Goal: Transaction & Acquisition: Obtain resource

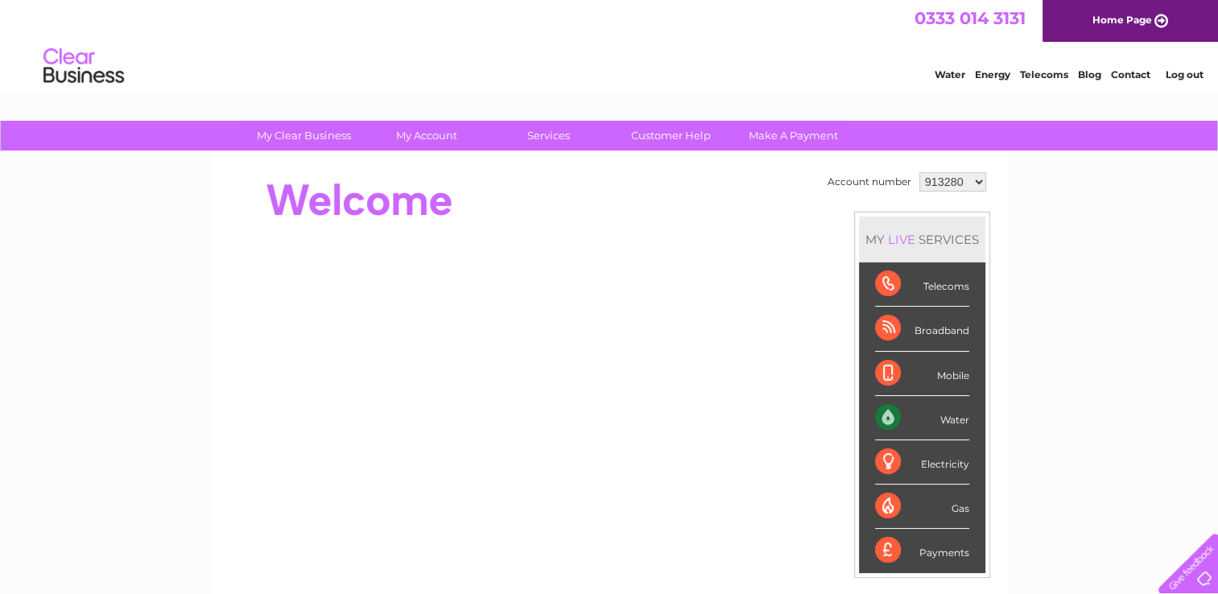
click at [972, 180] on select "913280 1020405" at bounding box center [952, 181] width 67 height 19
select select "1020405"
click at [919, 172] on select "913280 1020405" at bounding box center [952, 181] width 67 height 19
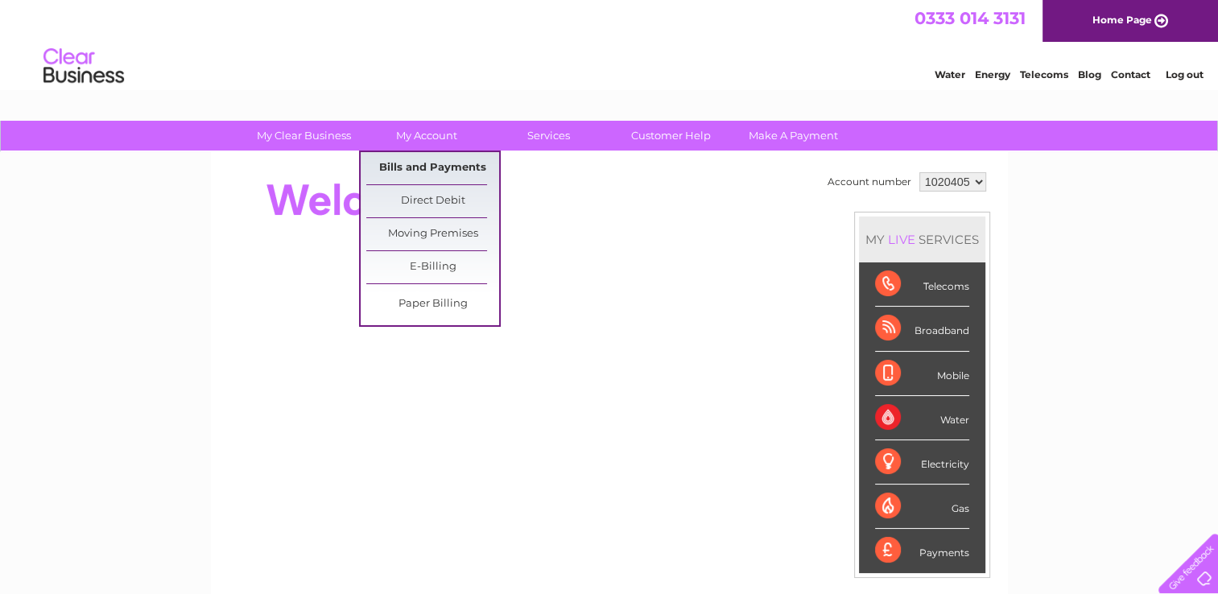
click at [403, 167] on link "Bills and Payments" at bounding box center [432, 168] width 133 height 32
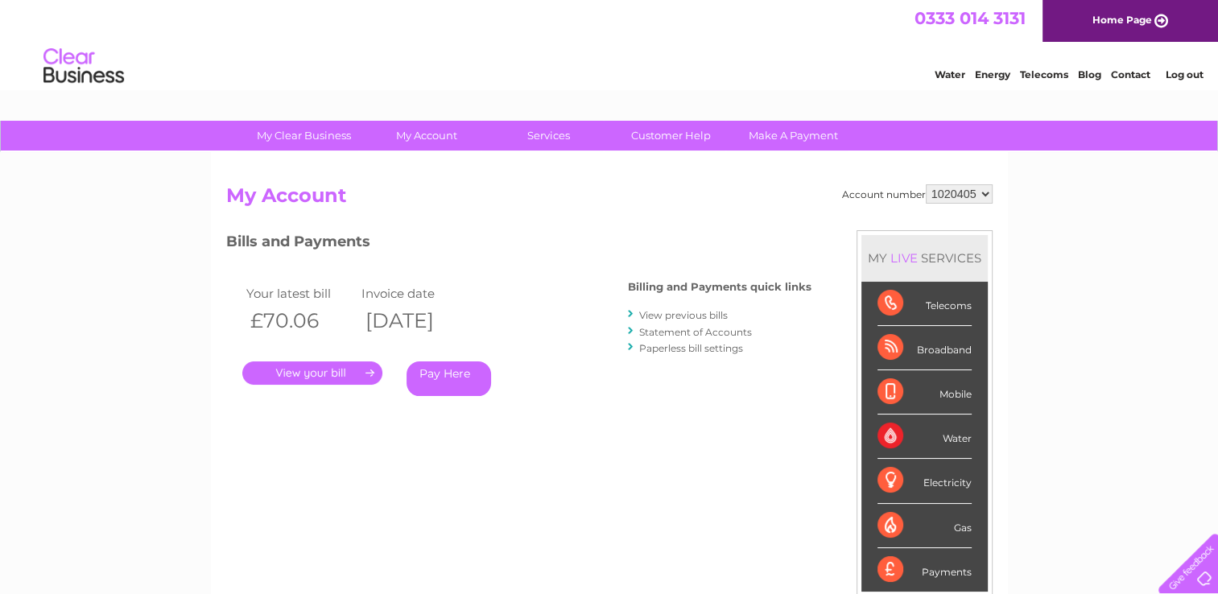
click at [303, 369] on link "." at bounding box center [312, 372] width 140 height 23
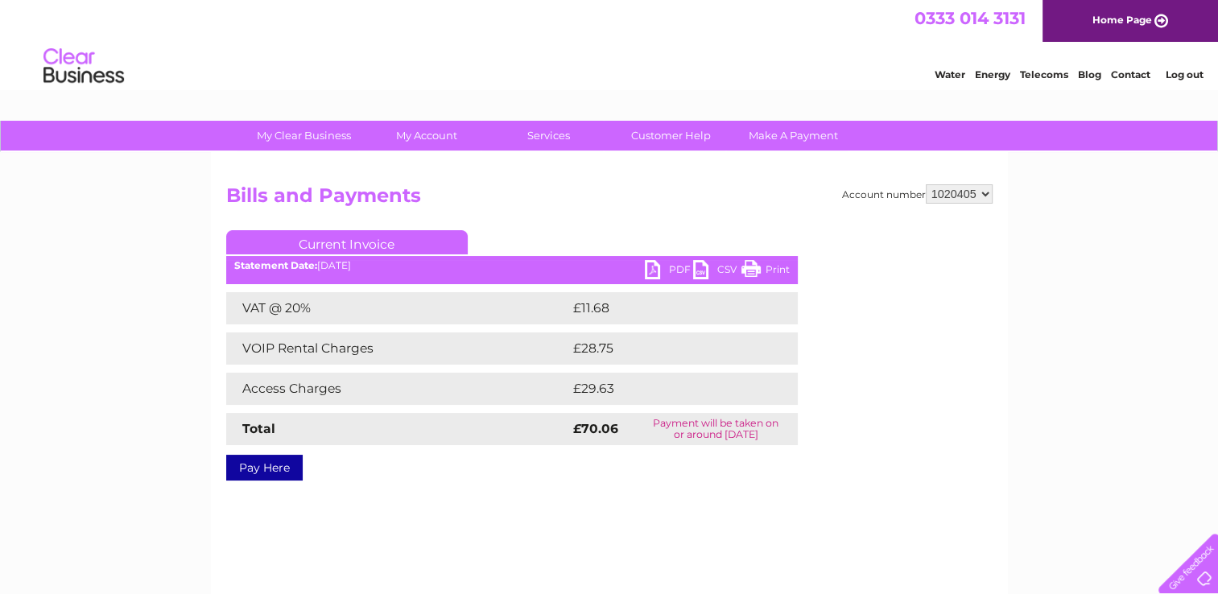
click at [679, 262] on link "PDF" at bounding box center [669, 271] width 48 height 23
